Goal: Browse casually

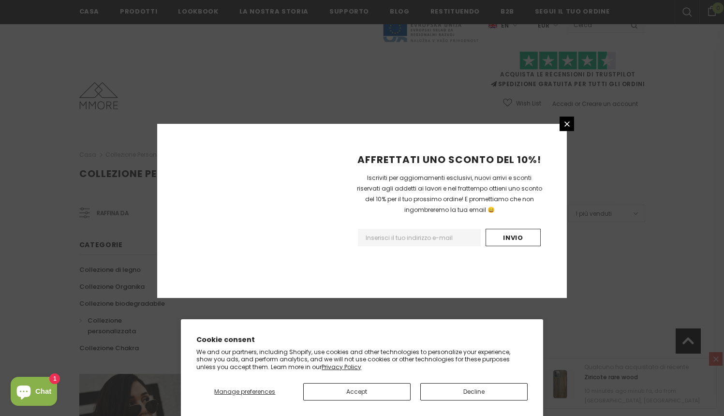
scroll to position [575, 0]
